Goal: Task Accomplishment & Management: Complete application form

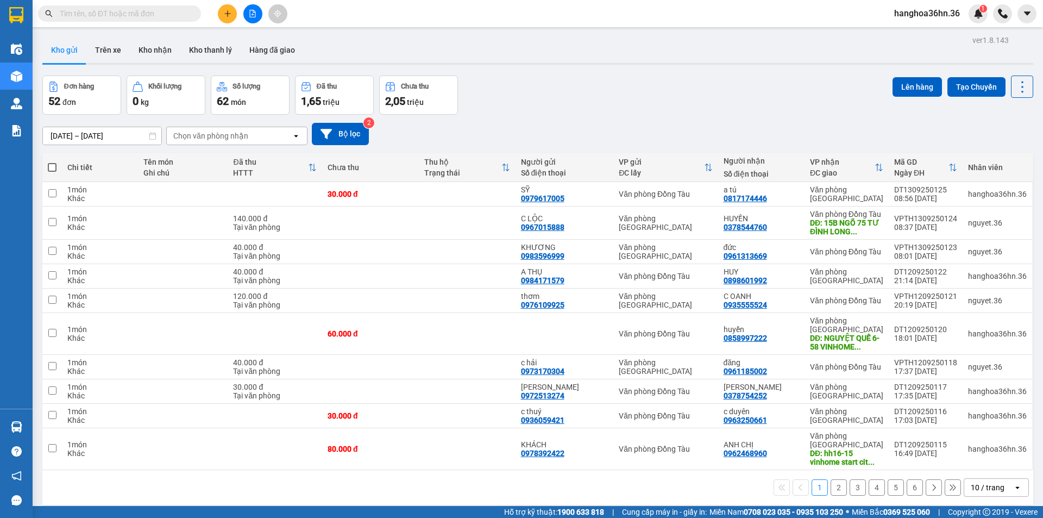
click at [229, 12] on icon "plus" at bounding box center [228, 14] width 8 height 8
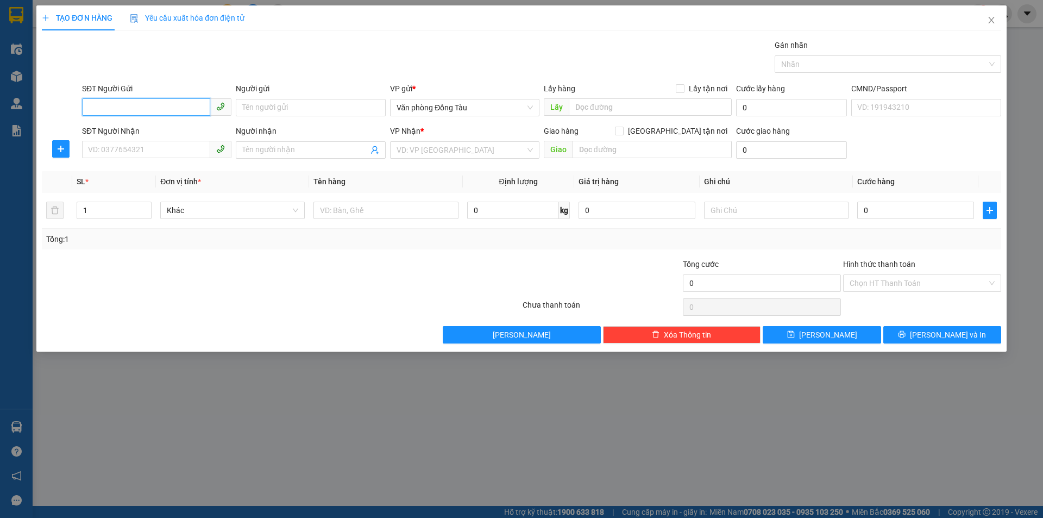
click at [174, 110] on input "SĐT Người Gửi" at bounding box center [146, 106] width 128 height 17
click at [129, 152] on input "SĐT Người Nhận" at bounding box center [146, 149] width 128 height 17
click at [132, 105] on input "SĐT Người Gửi" at bounding box center [146, 106] width 128 height 17
type input "0972445900"
click at [289, 109] on input "Người gửi" at bounding box center [310, 107] width 149 height 17
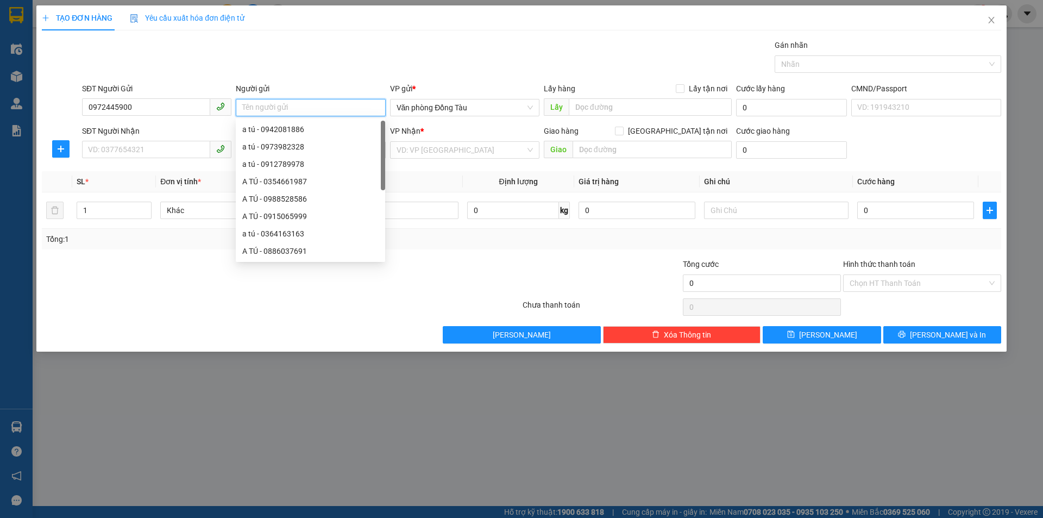
type input "d"
type input "đoàn"
click at [153, 153] on input "SĐT Người Nhận" at bounding box center [146, 149] width 128 height 17
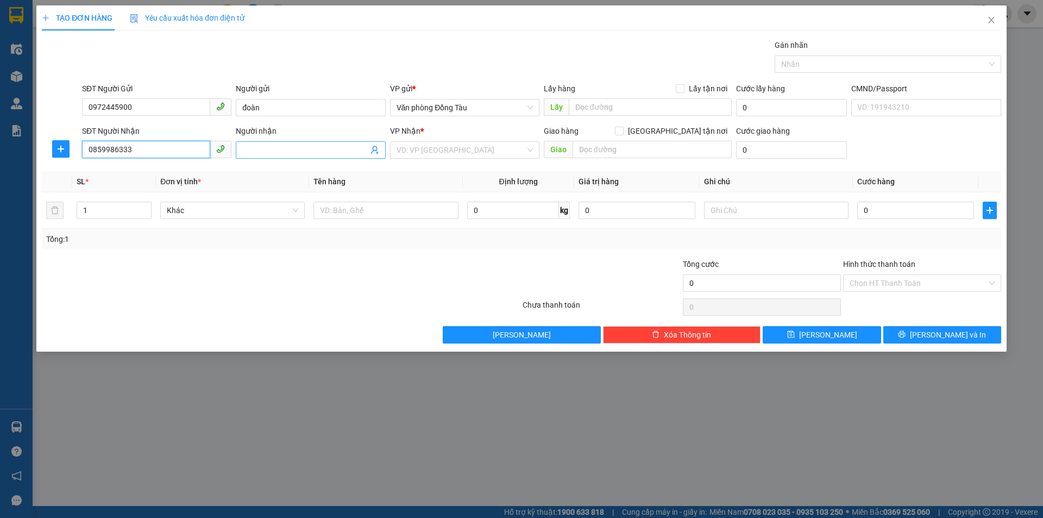
type input "0859986333"
click at [288, 150] on input "Người nhận" at bounding box center [305, 150] width 126 height 12
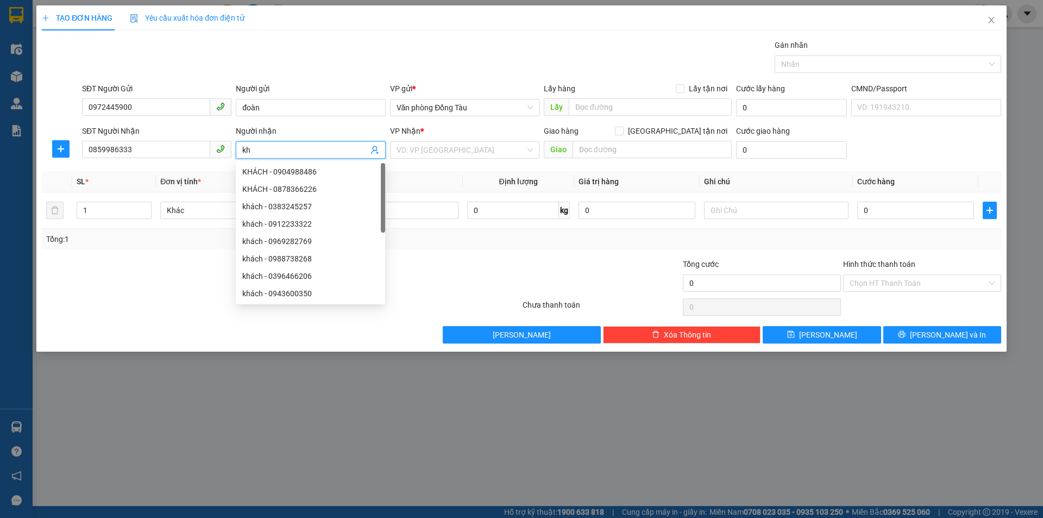
type input "k"
type input "d"
type input "đức"
click at [470, 159] on div "VP Nhận * VD: VP [GEOGRAPHIC_DATA]" at bounding box center [464, 144] width 149 height 38
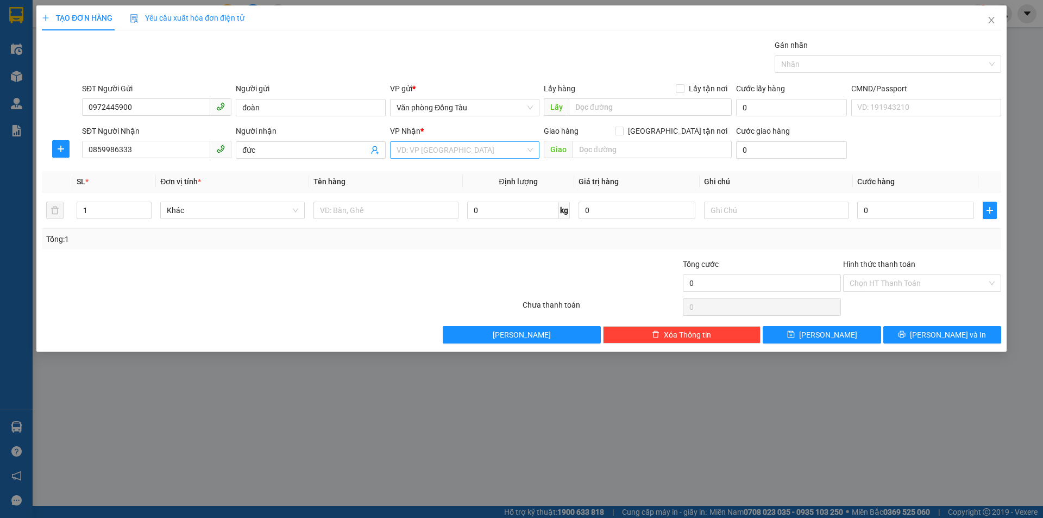
click at [473, 153] on input "search" at bounding box center [461, 150] width 129 height 16
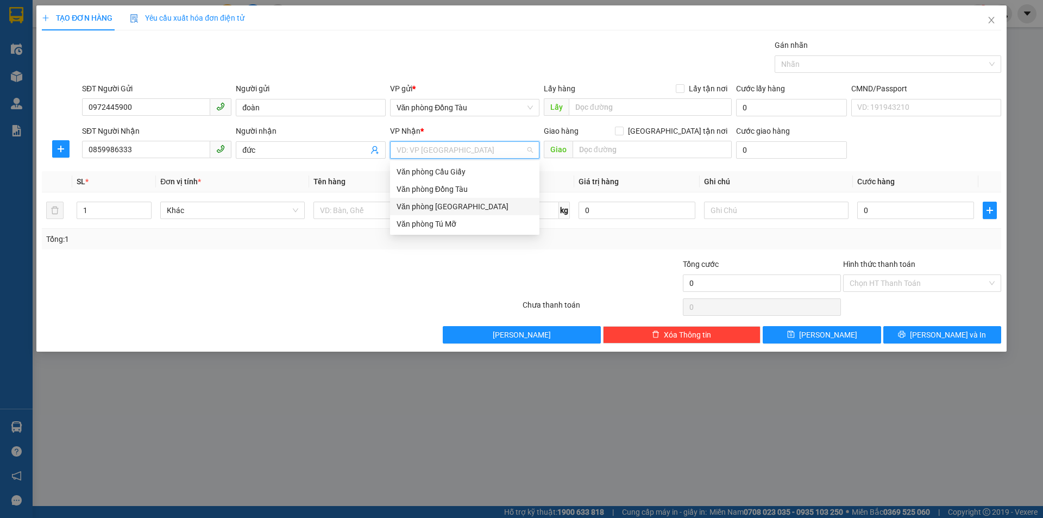
drag, startPoint x: 460, startPoint y: 204, endPoint x: 428, endPoint y: 208, distance: 32.3
click at [461, 204] on div "Văn phòng [GEOGRAPHIC_DATA]" at bounding box center [465, 207] width 136 height 12
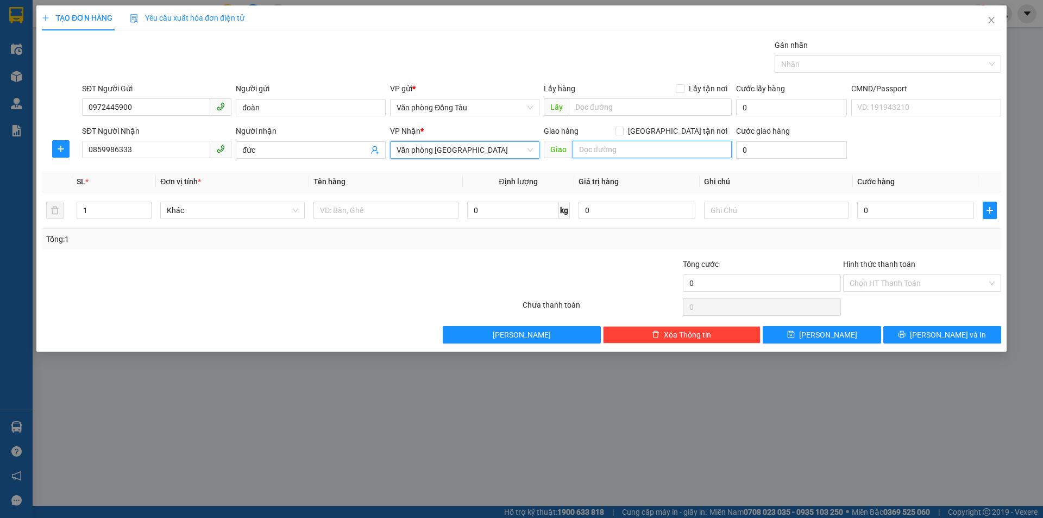
click at [619, 151] on input "text" at bounding box center [652, 149] width 159 height 17
type input "h2 chung cư [GEOGRAPHIC_DATA]"
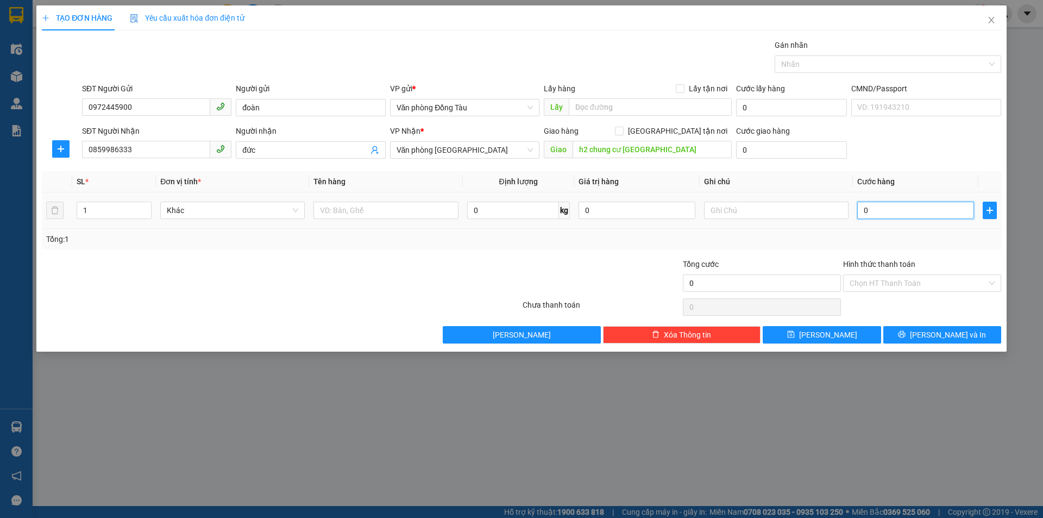
click at [879, 211] on input "0" at bounding box center [916, 210] width 117 height 17
type input "5"
type input "50"
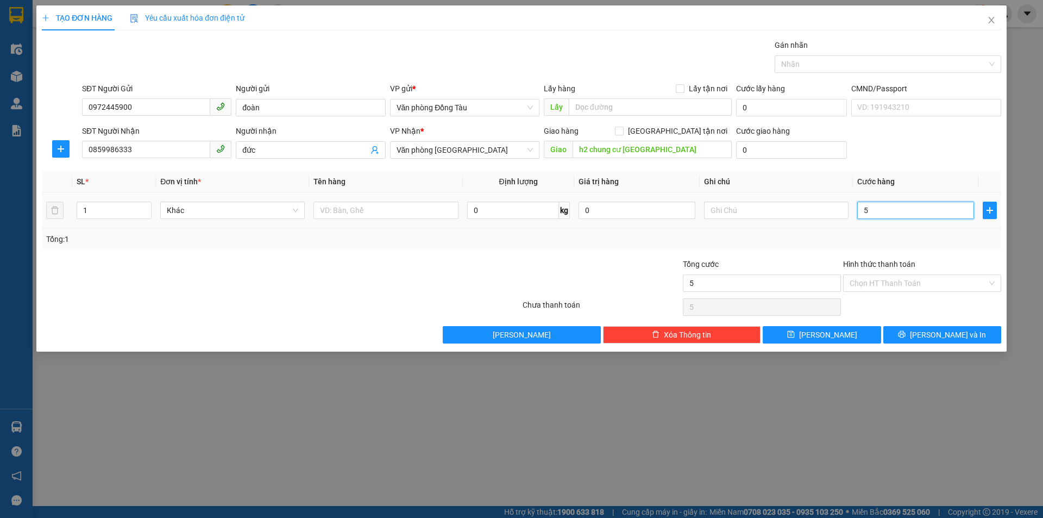
type input "50"
type input "500"
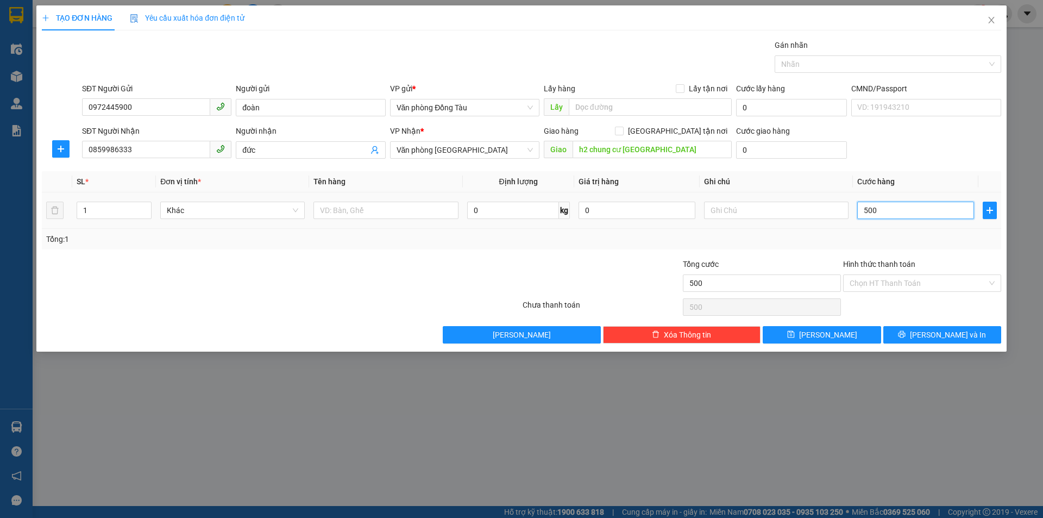
type input "5.000"
type input "50.000"
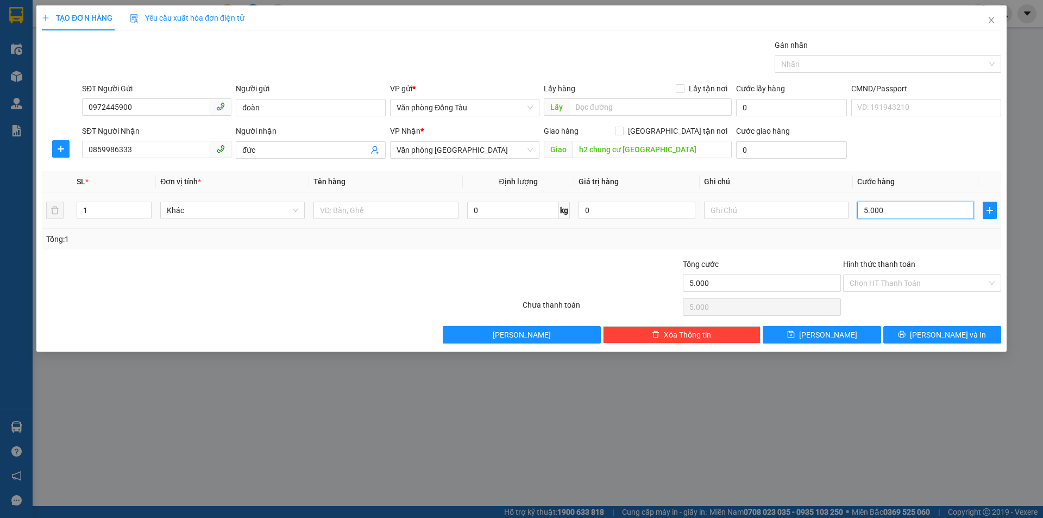
type input "50.000"
type input "4"
type input "40"
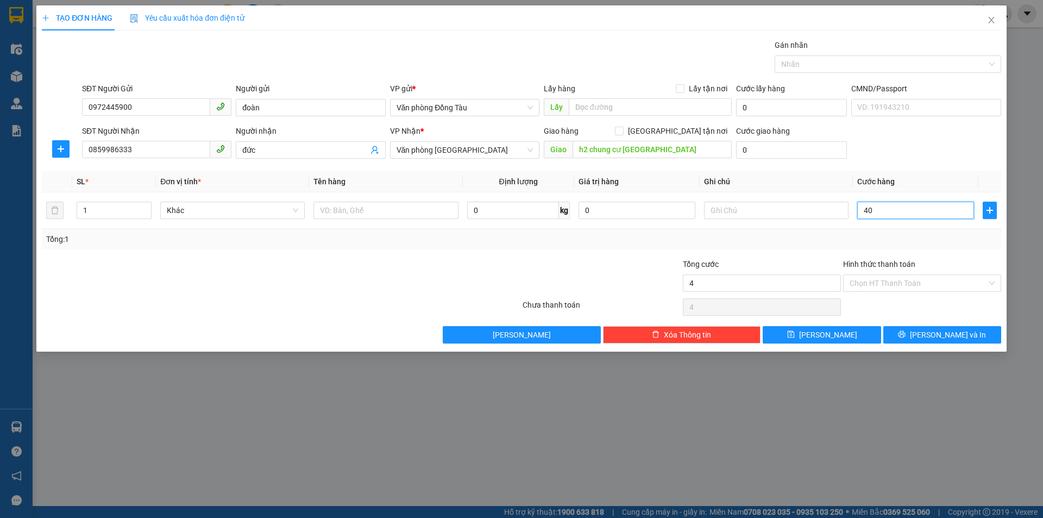
type input "40"
type input "400"
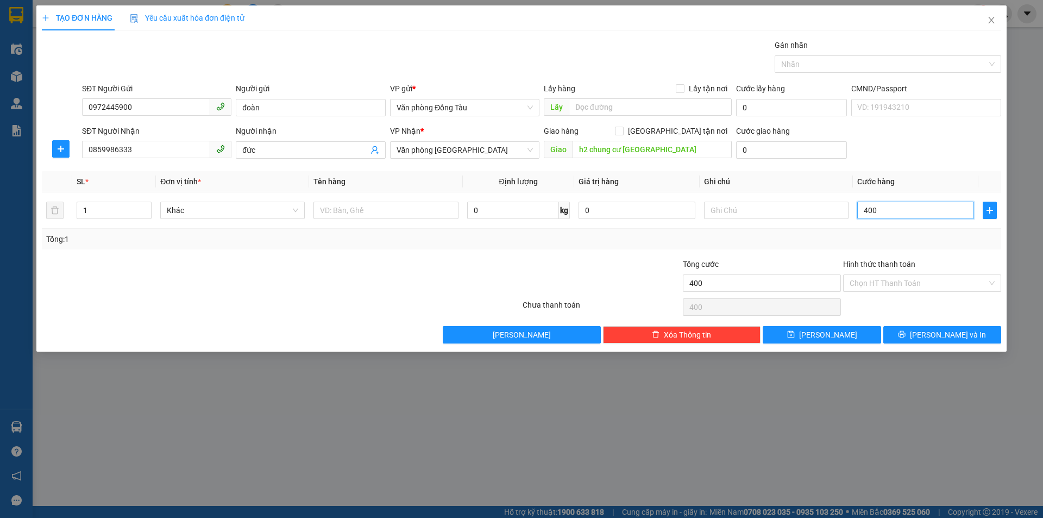
type input "4.000"
type input "40.000"
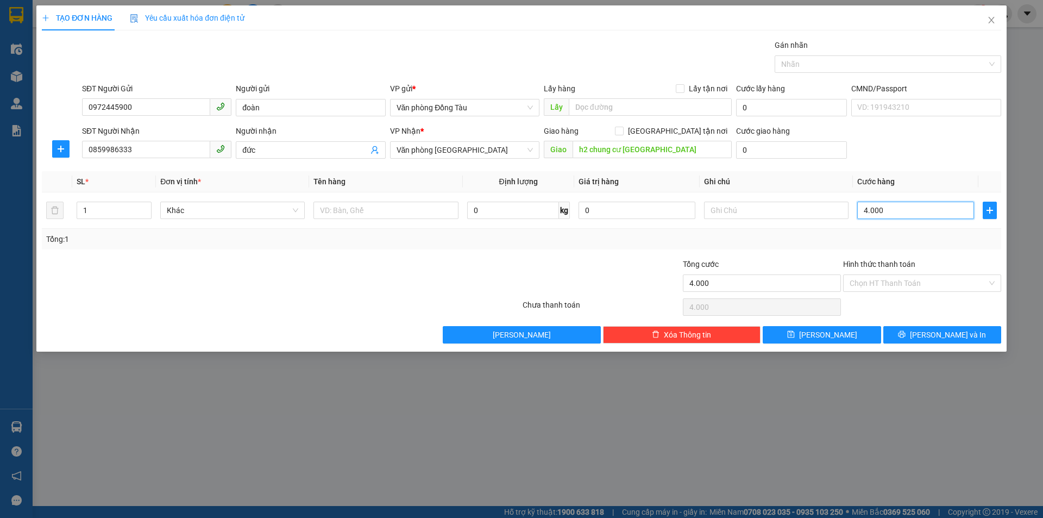
type input "40.000"
click at [755, 149] on input "0" at bounding box center [791, 149] width 111 height 17
type input "4"
type input "40.004"
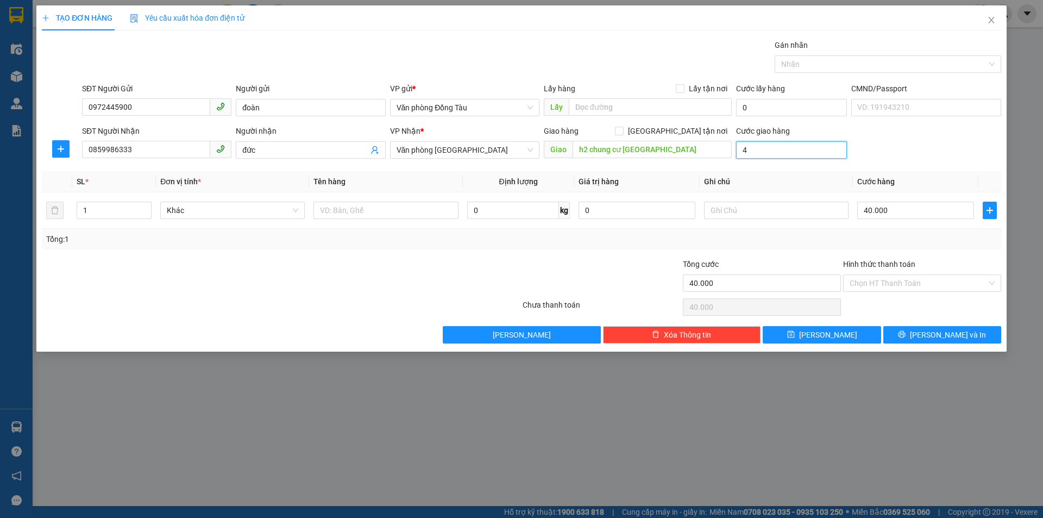
type input "40.004"
type input "40"
type input "40.040"
type input "400"
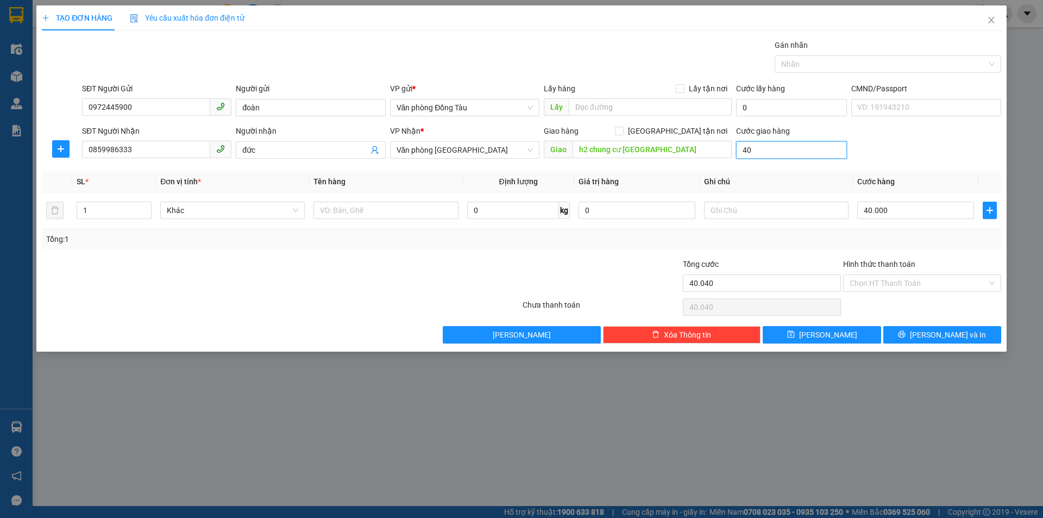
type input "40.400"
type input "4.000"
type input "44.000"
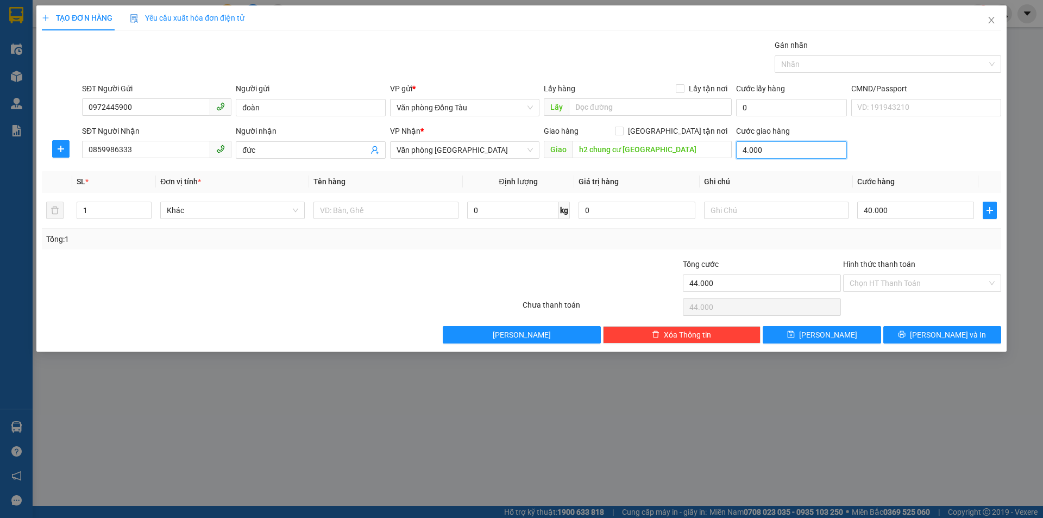
type input "40.000"
type input "80.000"
type input "40.000"
click at [948, 338] on span "[PERSON_NAME] và In" at bounding box center [948, 335] width 76 height 12
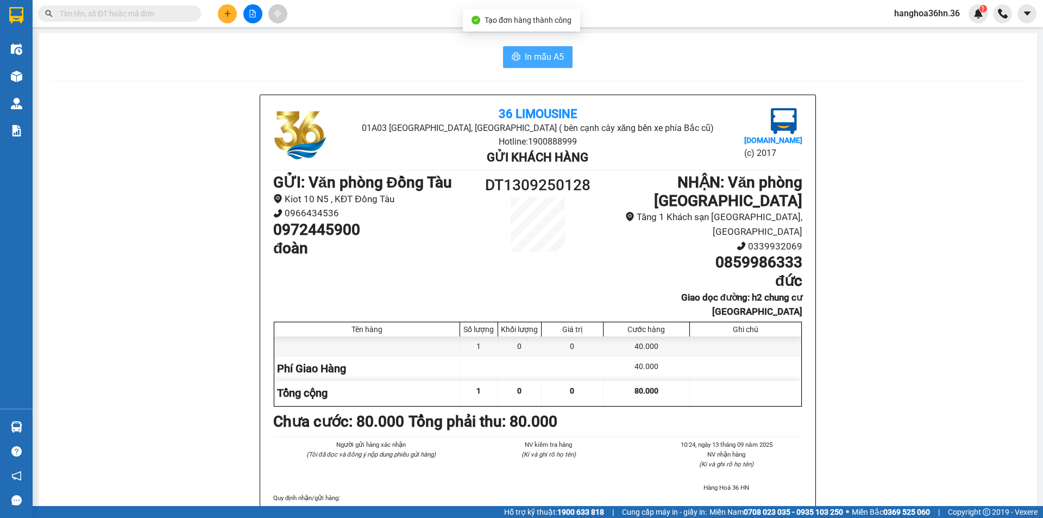
click at [536, 54] on span "In mẫu A5" at bounding box center [544, 57] width 39 height 14
